Goal: Information Seeking & Learning: Learn about a topic

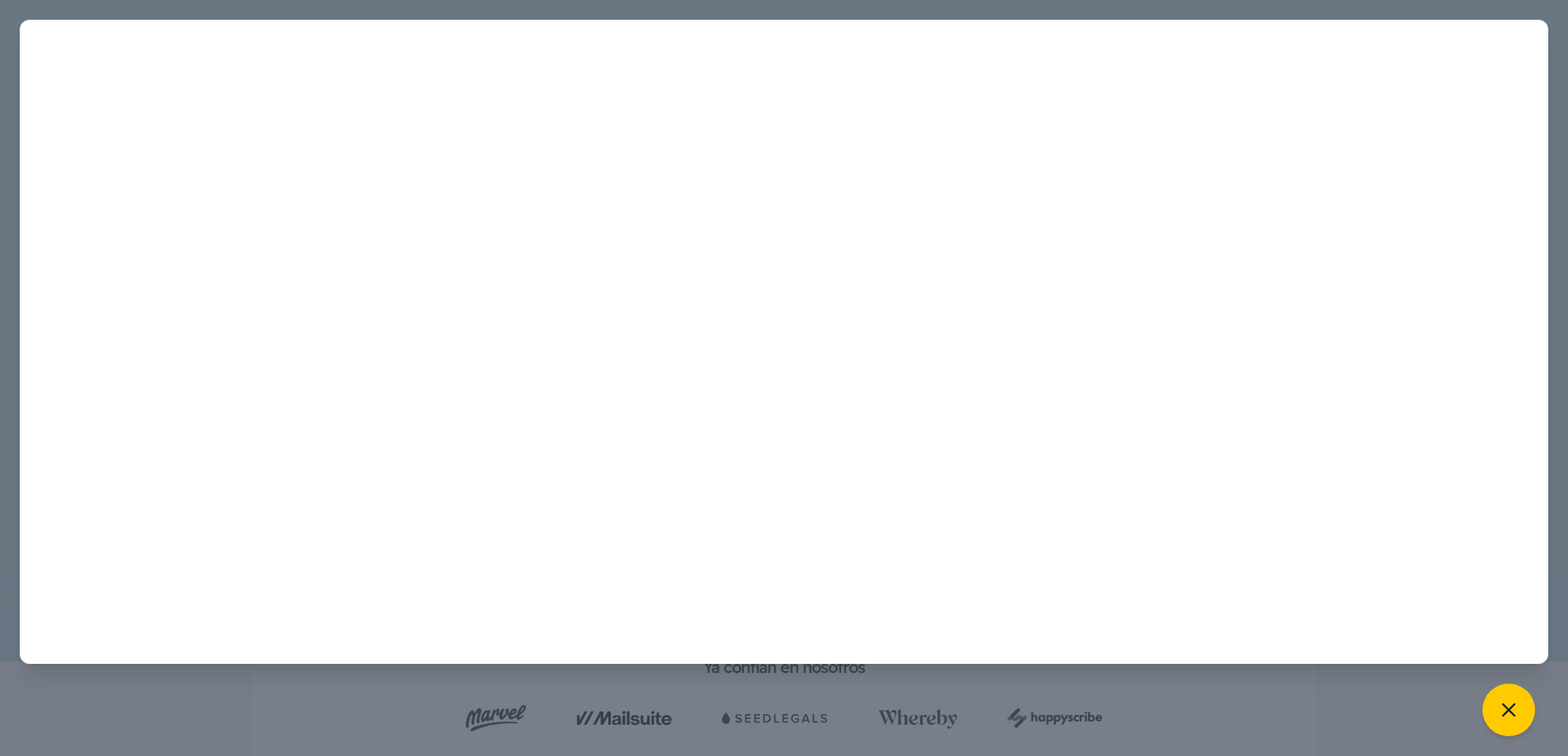
click at [407, 705] on div at bounding box center [784, 378] width 1568 height 756
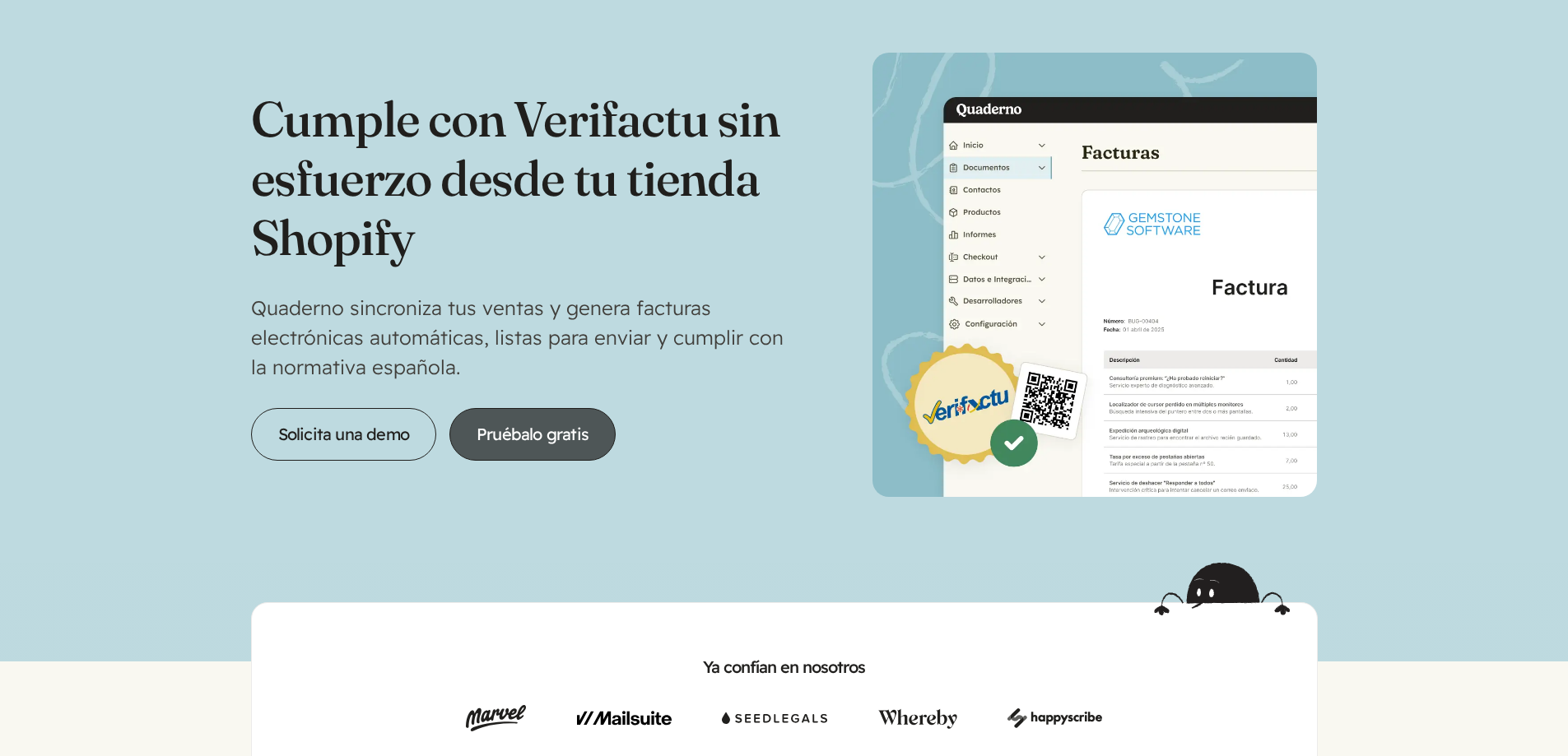
click at [518, 439] on link "Pruébalo gratis" at bounding box center [532, 435] width 166 height 52
click at [555, 448] on link "Pruébalo gratis" at bounding box center [532, 435] width 166 height 52
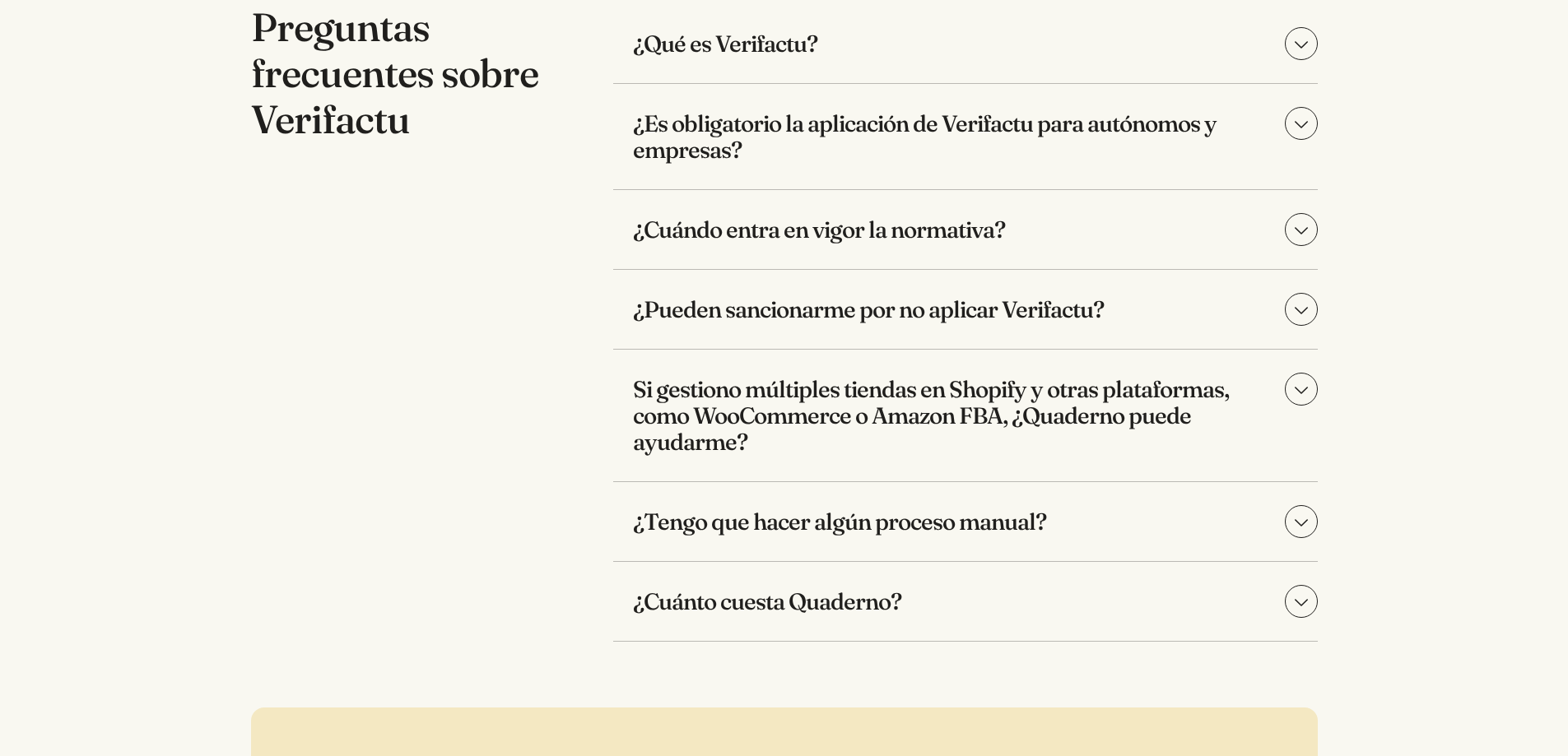
scroll to position [5268, 0]
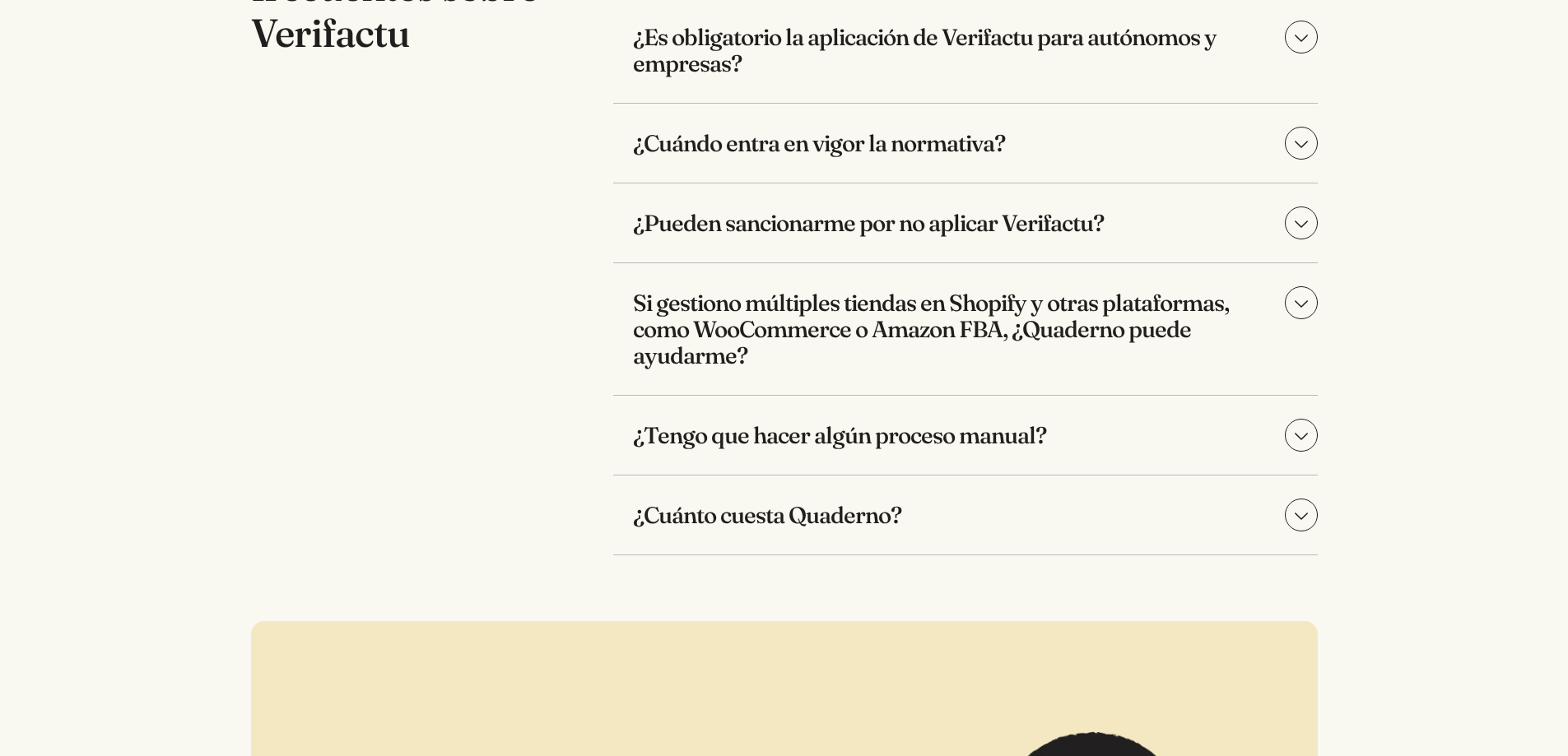
click at [1296, 508] on summary "¿Cuánto cuesta Quaderno?" at bounding box center [965, 515] width 705 height 79
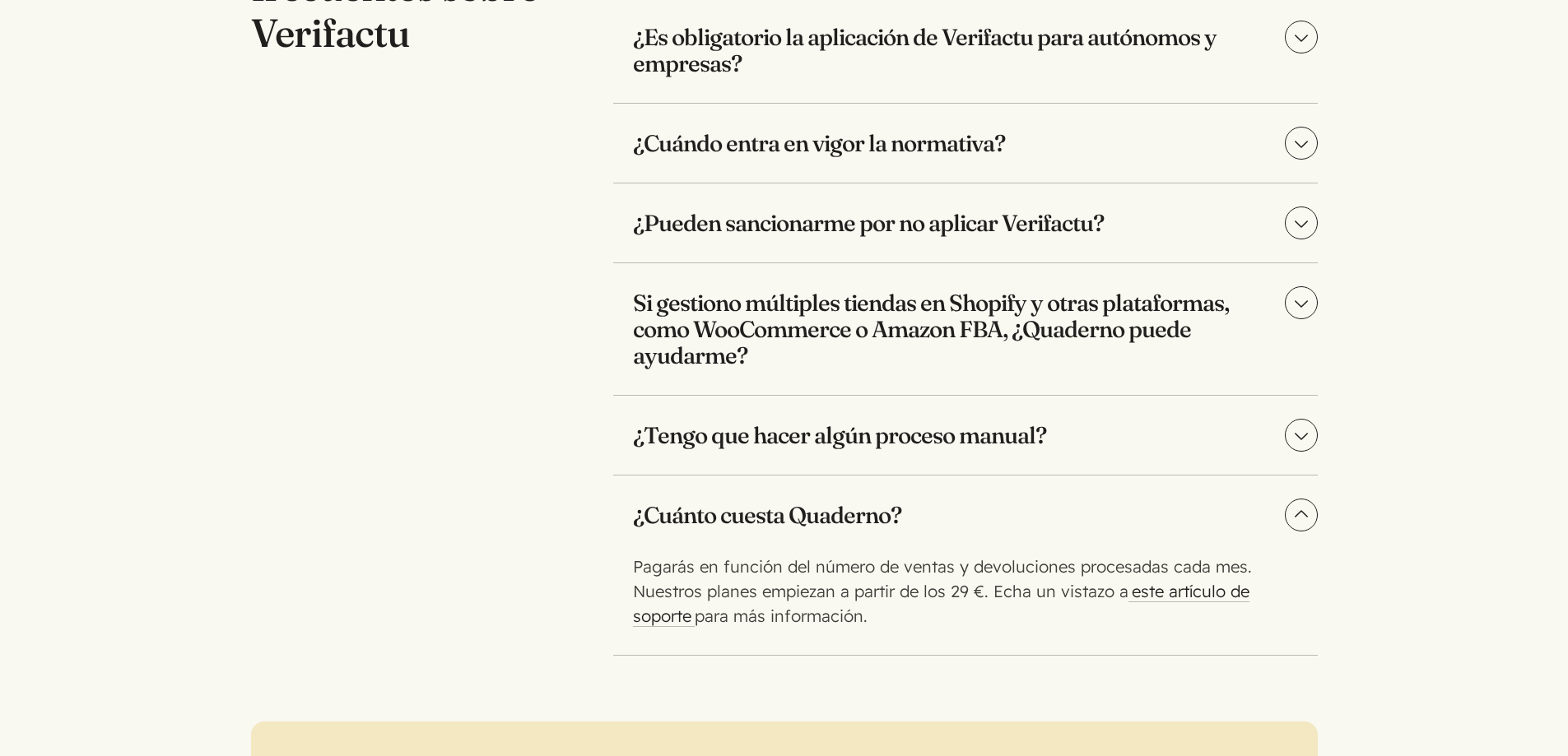
click at [1311, 499] on summary "¿Cuánto cuesta Quaderno?" at bounding box center [965, 515] width 705 height 79
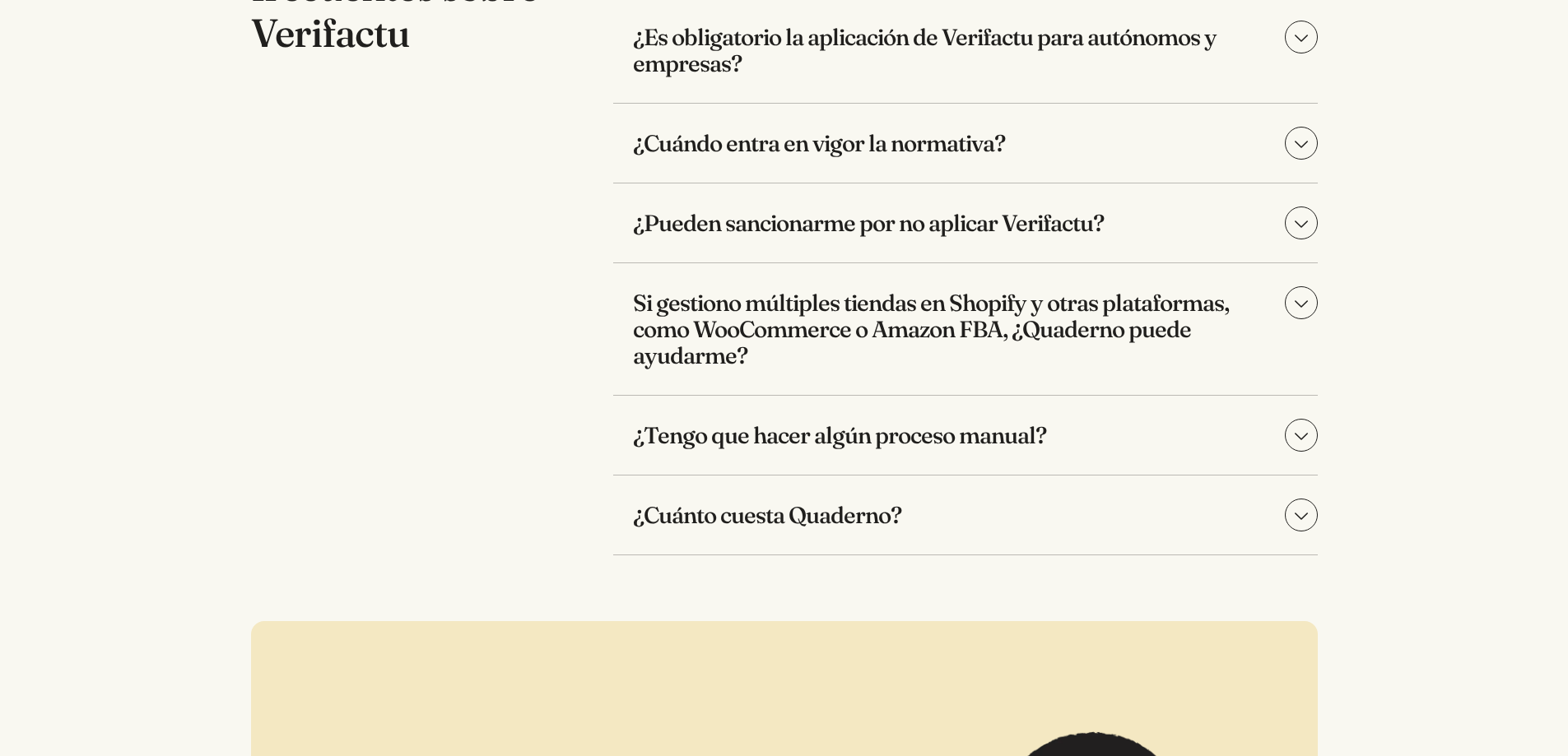
click at [780, 485] on h3 "¿Cuánto cuesta Quaderno?" at bounding box center [965, 515] width 705 height 79
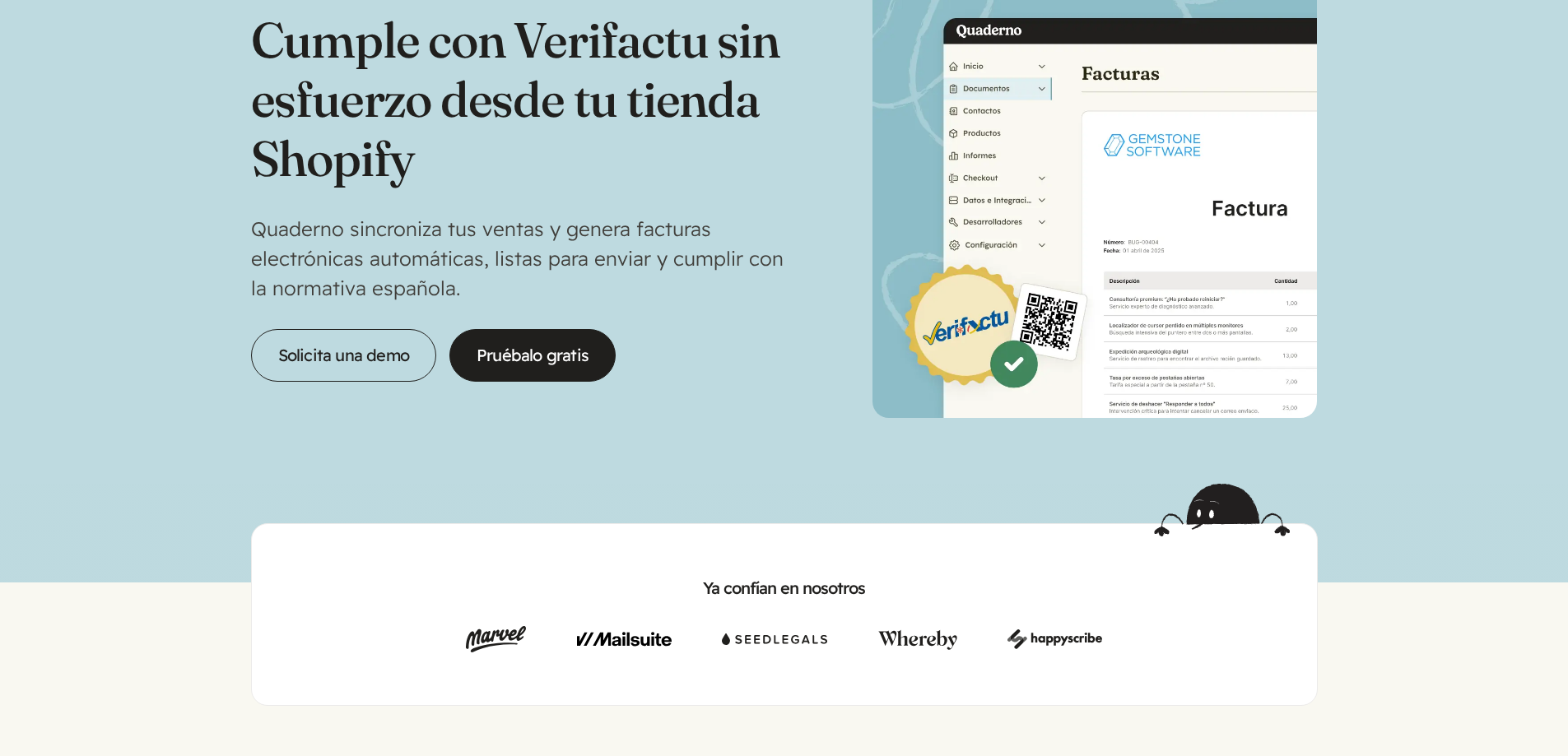
scroll to position [0, 0]
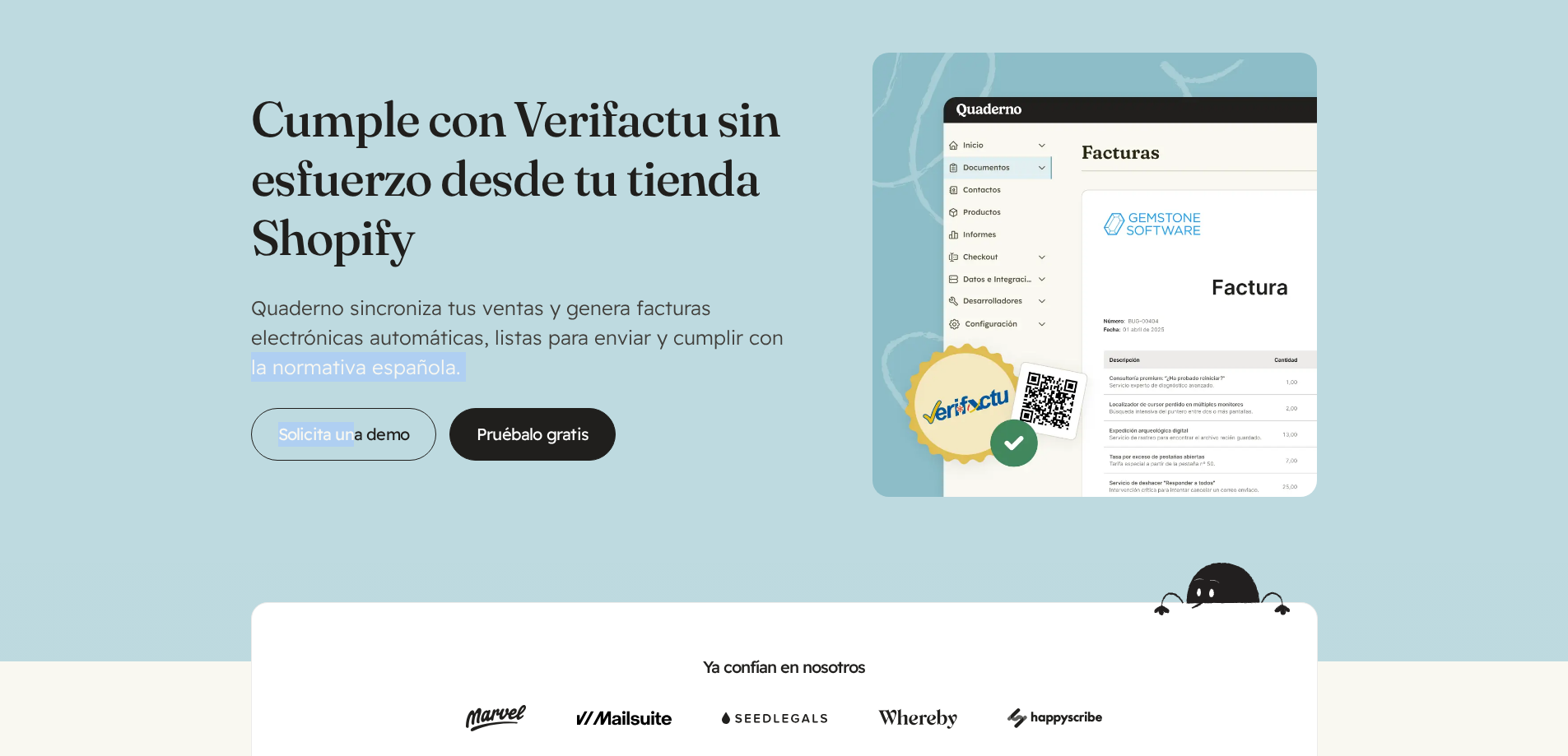
drag, startPoint x: 243, startPoint y: 380, endPoint x: 356, endPoint y: 395, distance: 114.0
click at [356, 395] on section "Cumple con Verifactu sin esfuerzo desde tu tienda Shopify Quaderno sincroniza t…" at bounding box center [784, 282] width 1568 height 563
click at [427, 512] on section "Cumple con Verifactu sin esfuerzo desde tu tienda Shopify Quaderno sincroniza t…" at bounding box center [784, 282] width 1568 height 563
